Goal: Contribute content

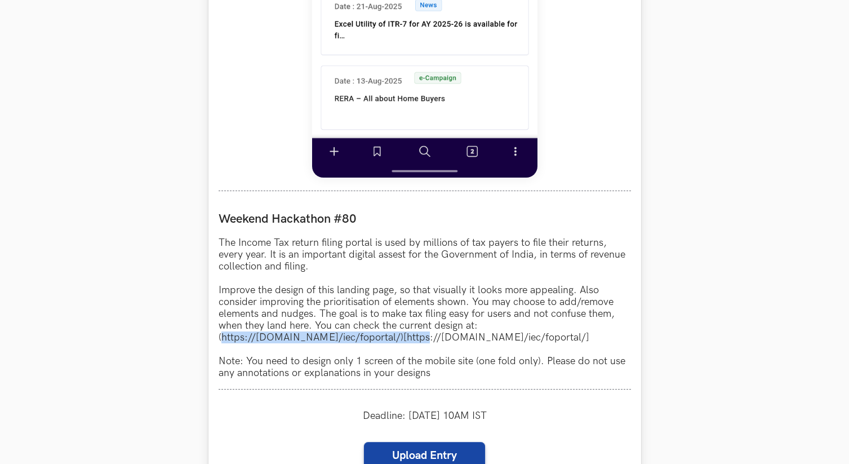
scroll to position [947, 0]
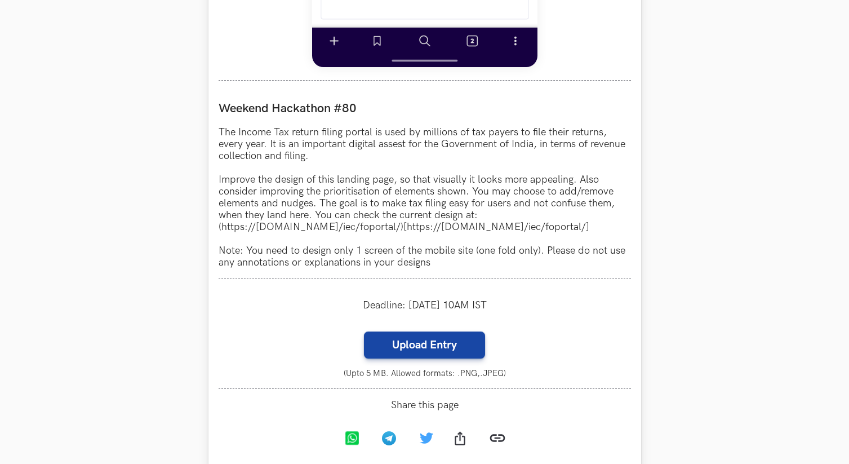
click at [426, 193] on p "The Income Tax return filing portal is used by millions of tax payers to file t…" at bounding box center [425, 197] width 412 height 142
click at [459, 343] on label "Upload Entry" at bounding box center [424, 344] width 121 height 27
click at [364, 331] on input "Upload Entry" at bounding box center [363, 331] width 1 height 1
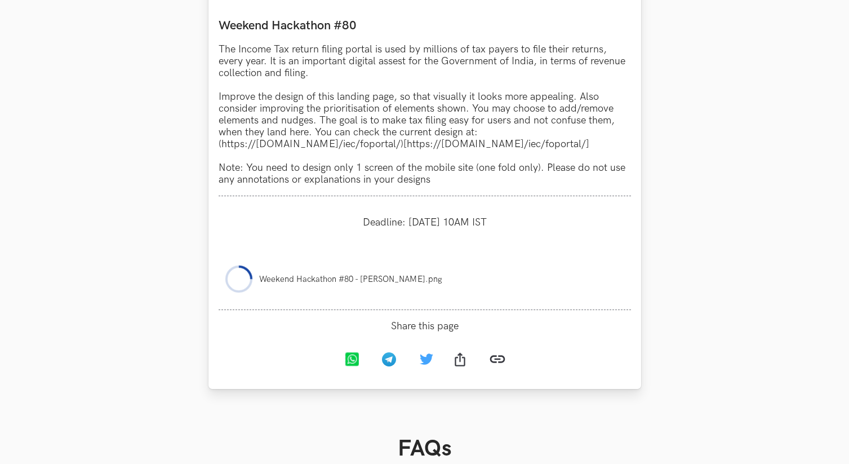
scroll to position [1019, 0]
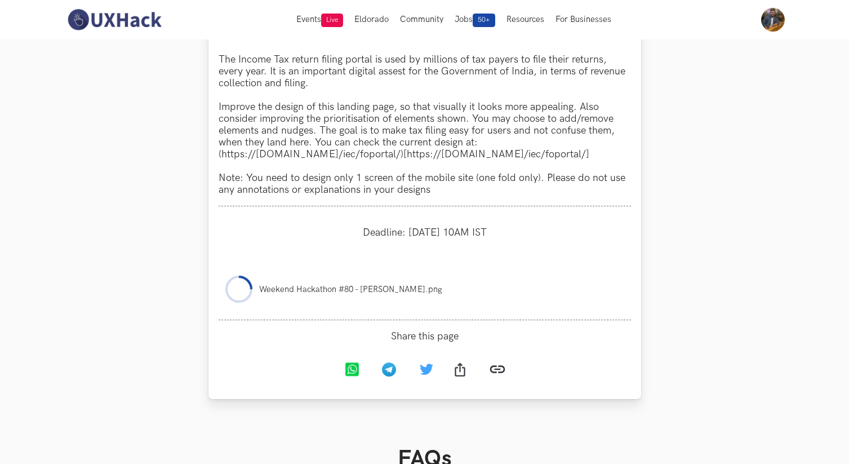
click at [448, 243] on div "Deadline: Monday, 25th Aug, 10AM IST" at bounding box center [425, 232] width 412 height 32
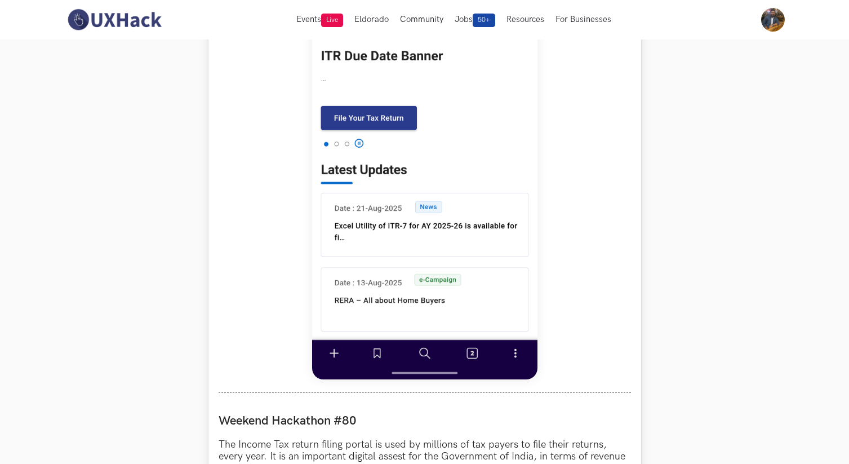
scroll to position [384, 0]
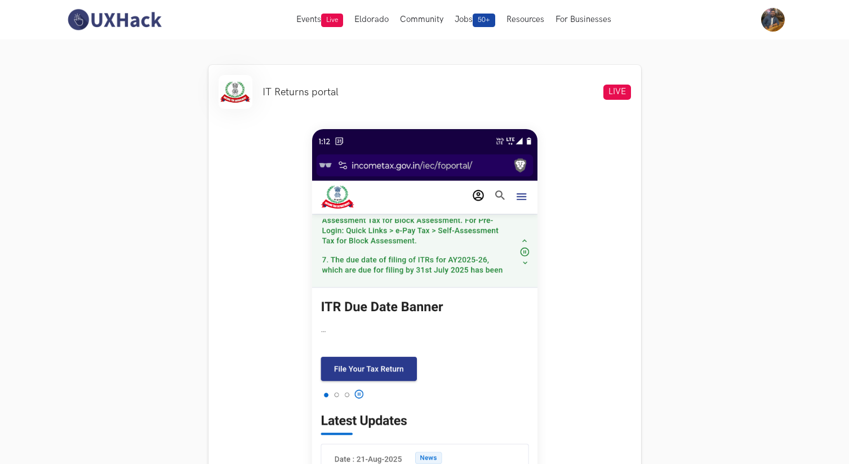
click at [128, 14] on img at bounding box center [114, 20] width 100 height 24
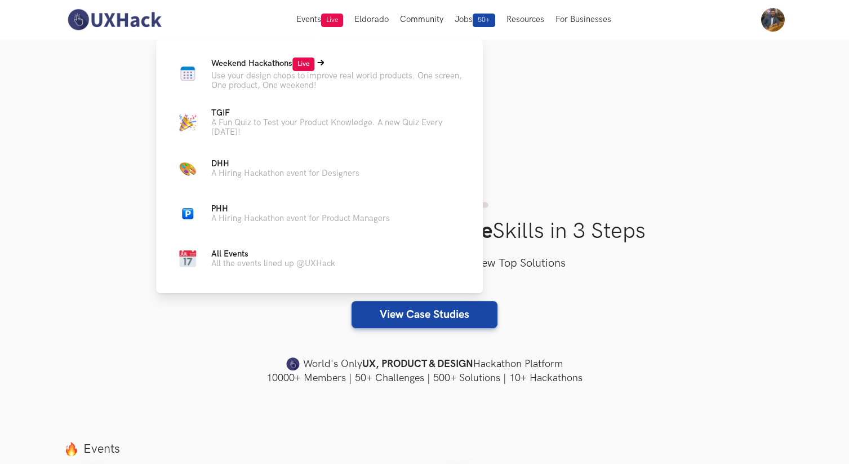
click at [250, 73] on p "Use your design chops to improve real world products. One screen, One product, …" at bounding box center [338, 80] width 254 height 19
click at [317, 63] on p "Weekend Hackathons Live" at bounding box center [338, 64] width 254 height 14
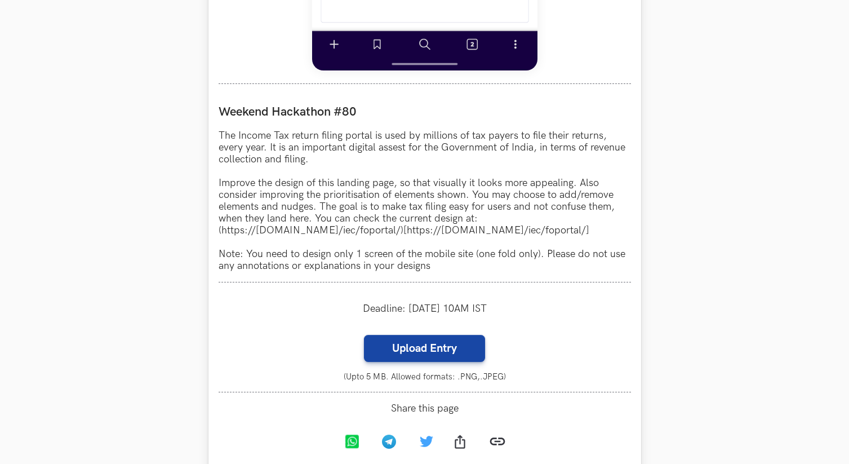
scroll to position [944, 0]
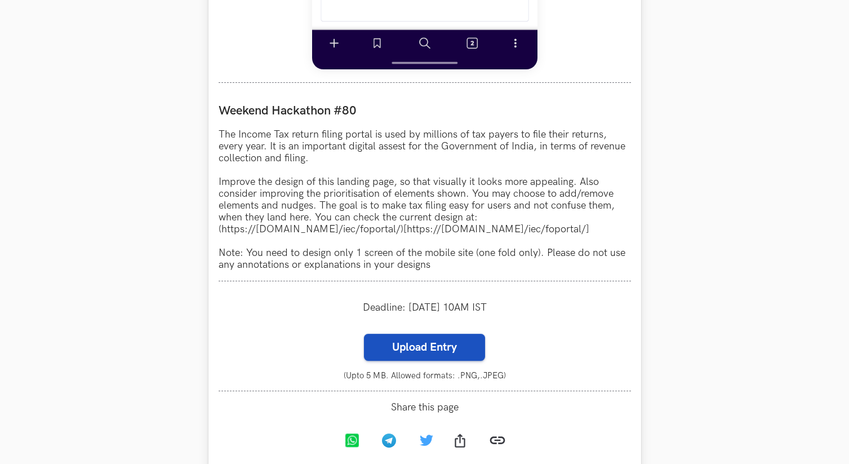
click at [427, 359] on label "Upload Entry" at bounding box center [424, 347] width 121 height 27
click at [364, 334] on input "Upload Entry" at bounding box center [363, 333] width 1 height 1
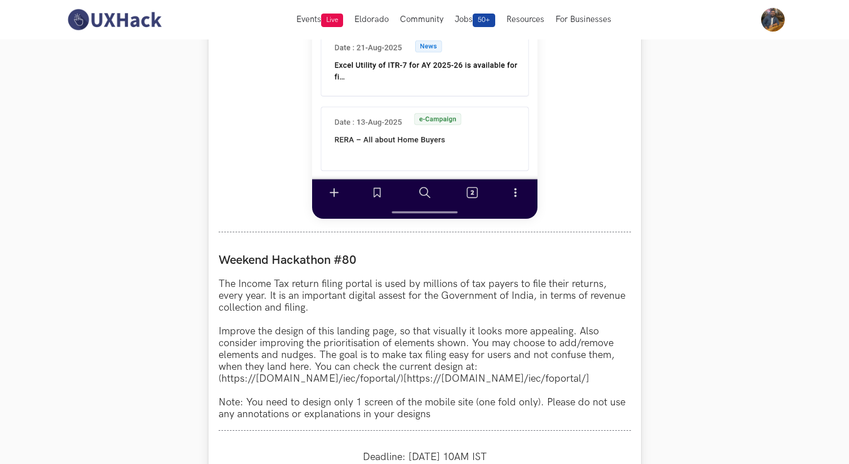
scroll to position [544, 0]
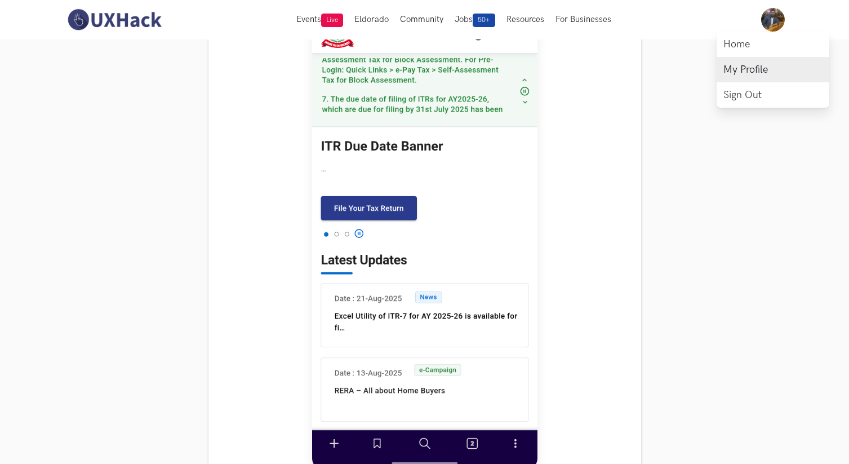
click at [751, 75] on link "My Profile" at bounding box center [773, 69] width 113 height 25
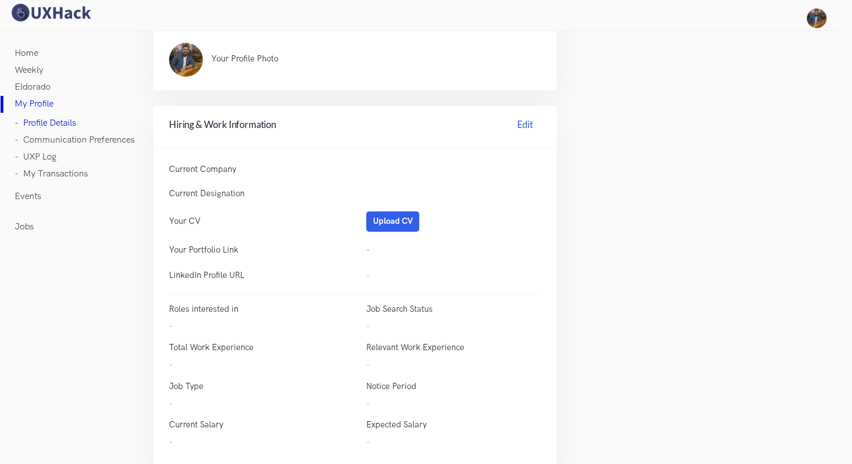
scroll to position [339, 0]
